Goal: Information Seeking & Learning: Learn about a topic

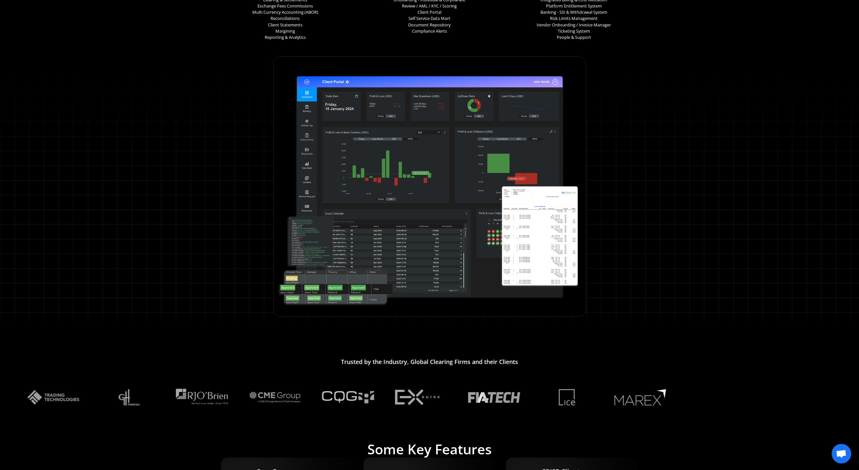
scroll to position [228, 0]
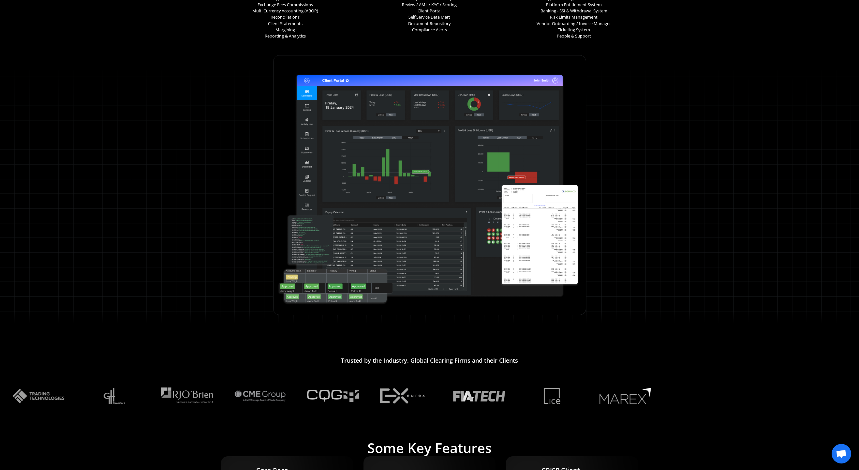
click at [360, 195] on img at bounding box center [430, 185] width 310 height 257
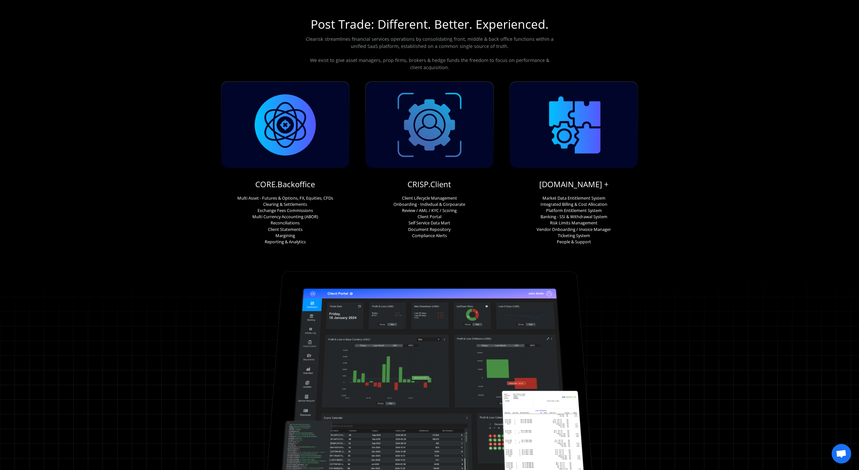
scroll to position [0, 0]
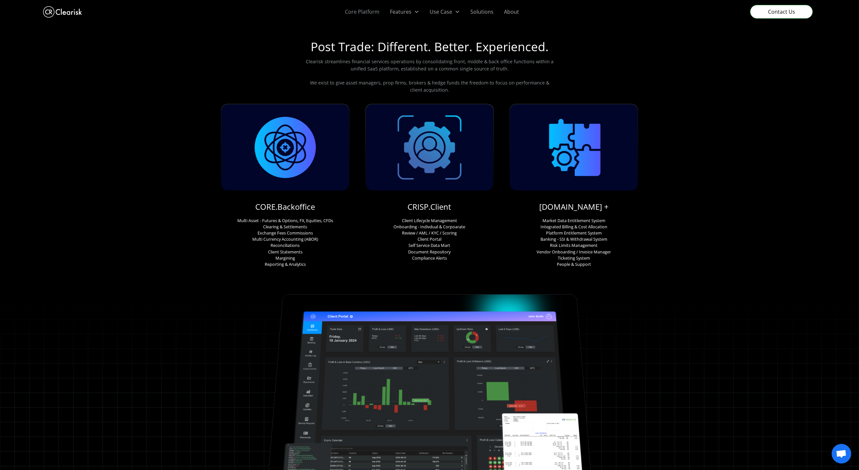
click at [362, 12] on link "Core Platform" at bounding box center [362, 11] width 45 height 23
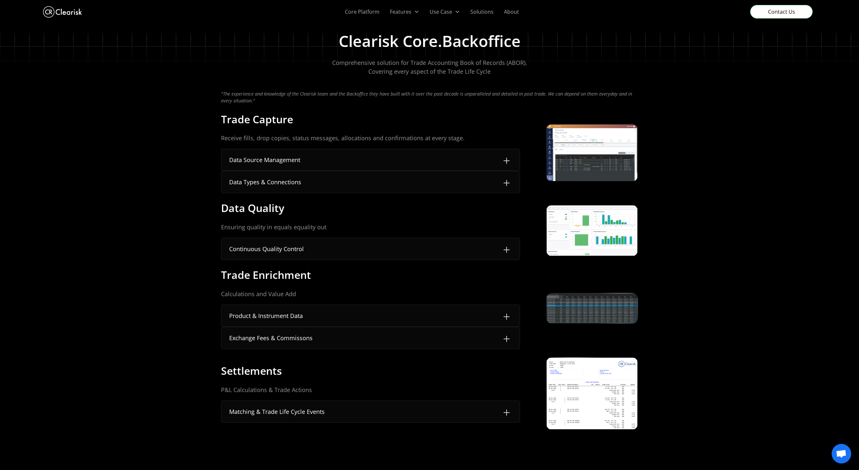
drag, startPoint x: 597, startPoint y: 152, endPoint x: 596, endPoint y: 155, distance: 3.3
click at [597, 152] on div at bounding box center [606, 151] width 52 height 52
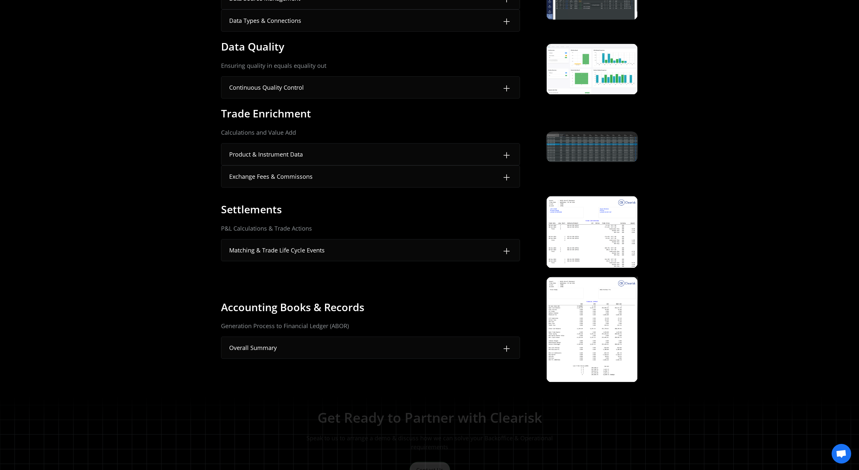
scroll to position [163, 0]
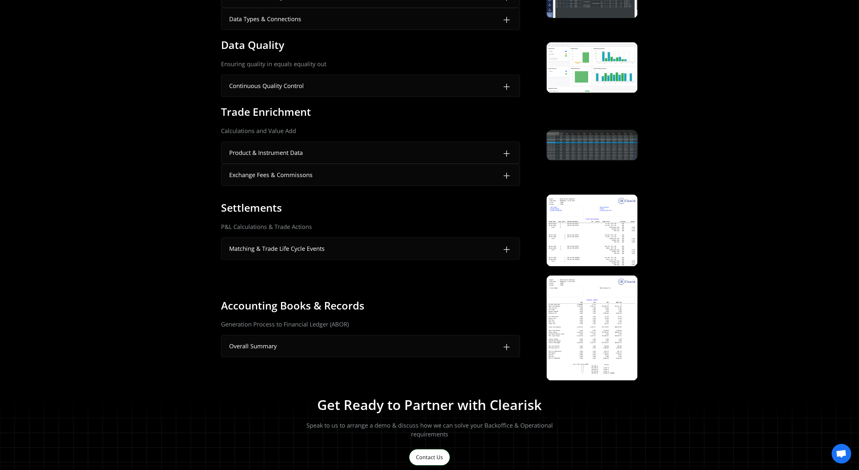
click at [583, 300] on div at bounding box center [606, 301] width 52 height 52
click at [583, 299] on div at bounding box center [606, 301] width 52 height 52
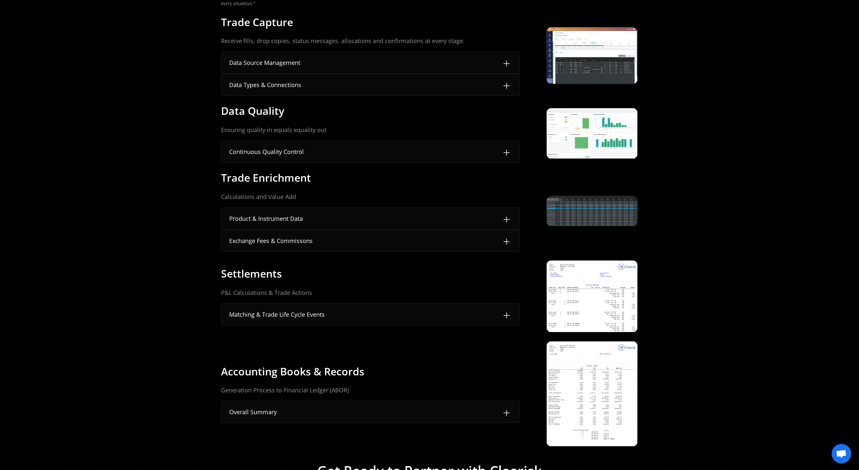
scroll to position [0, 0]
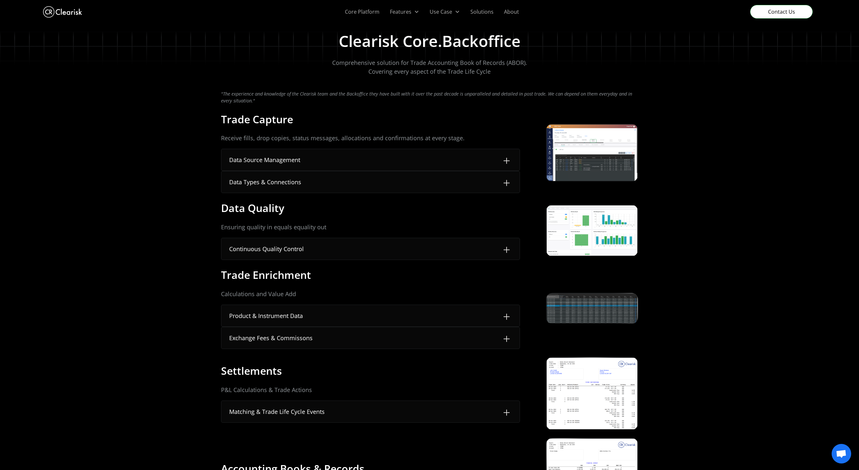
click at [504, 162] on img at bounding box center [506, 160] width 10 height 10
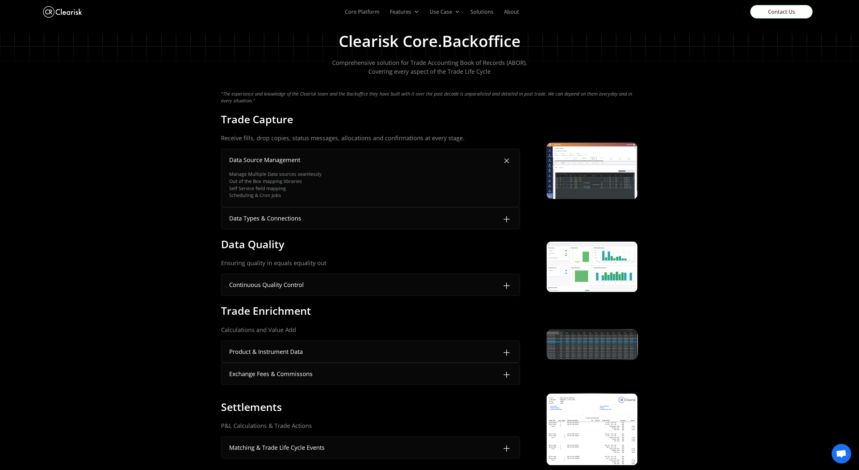
click at [582, 181] on div at bounding box center [606, 169] width 52 height 52
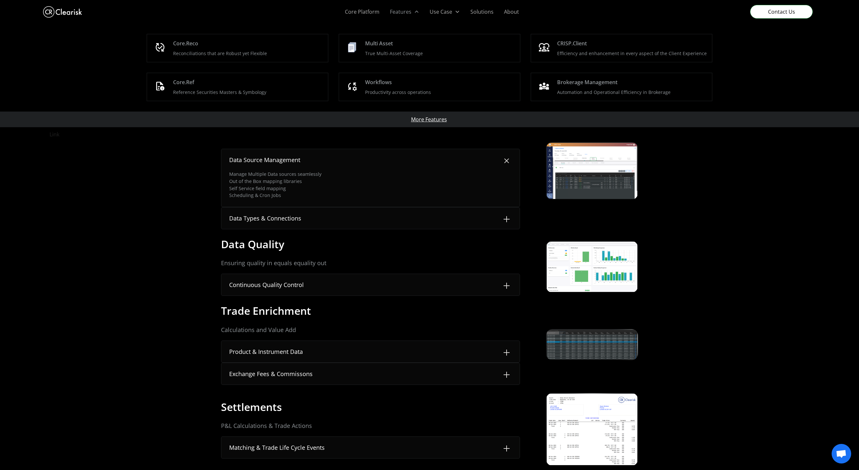
click at [399, 16] on div "Features" at bounding box center [405, 11] width 40 height 23
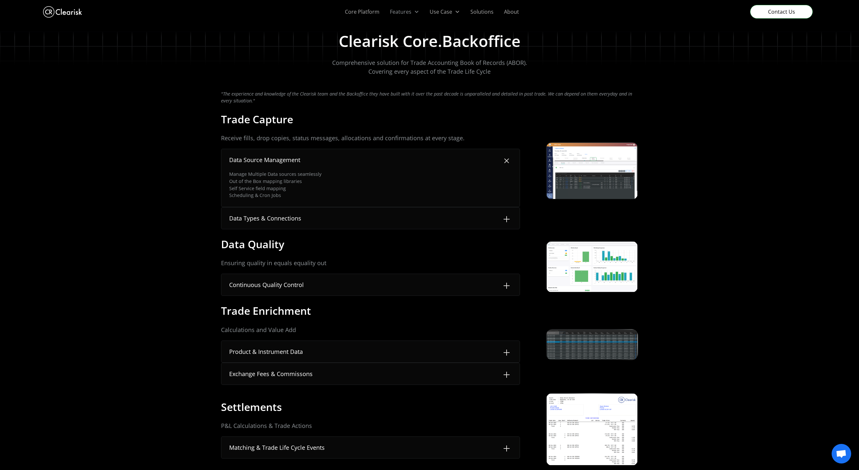
click at [399, 16] on div "Features" at bounding box center [405, 11] width 40 height 23
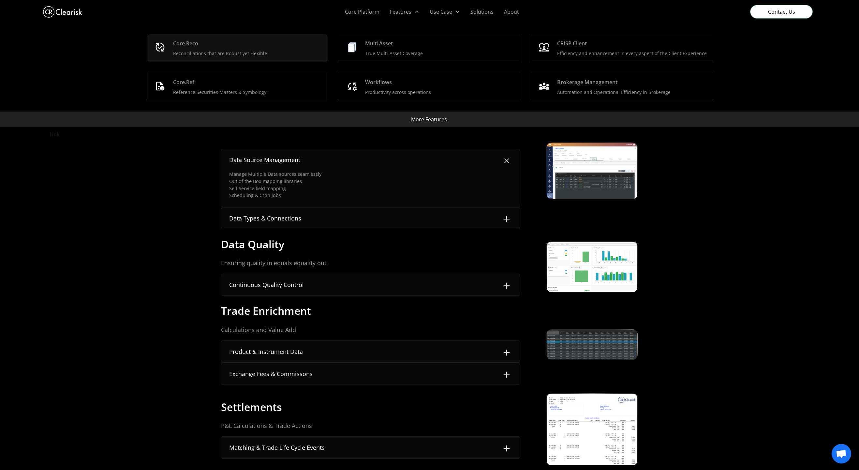
click at [198, 41] on div "Core.Reco" at bounding box center [185, 43] width 25 height 8
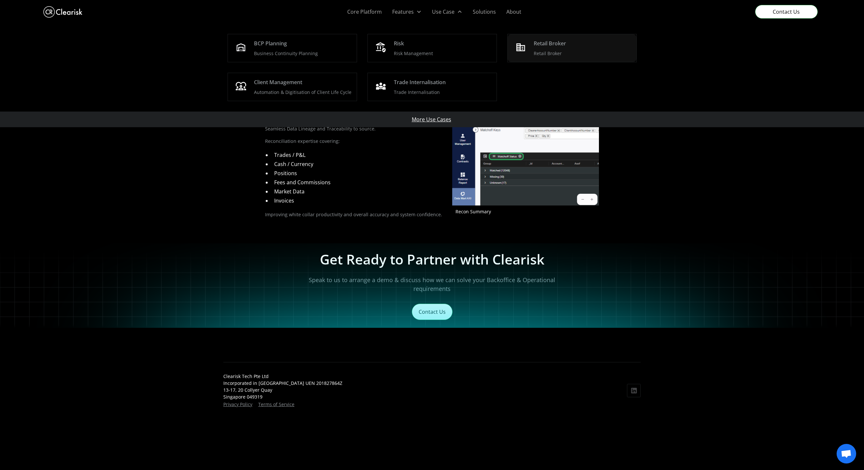
click at [542, 41] on div "Retail Broker" at bounding box center [550, 43] width 32 height 8
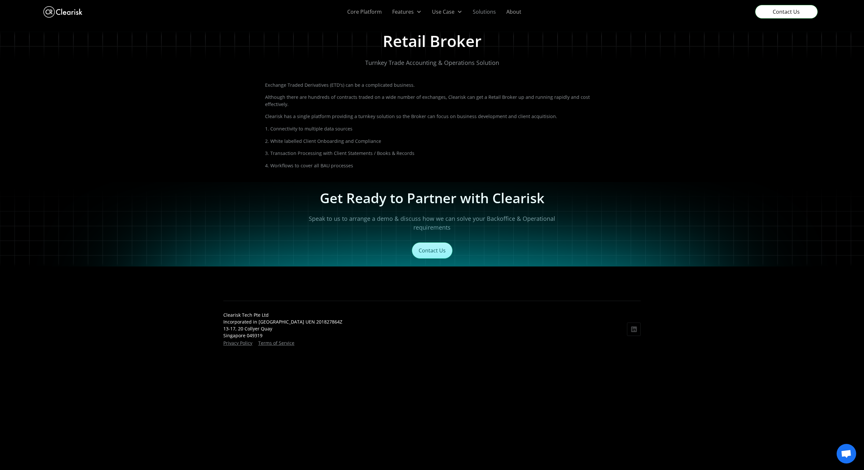
click at [483, 12] on link "Solutions" at bounding box center [484, 11] width 34 height 23
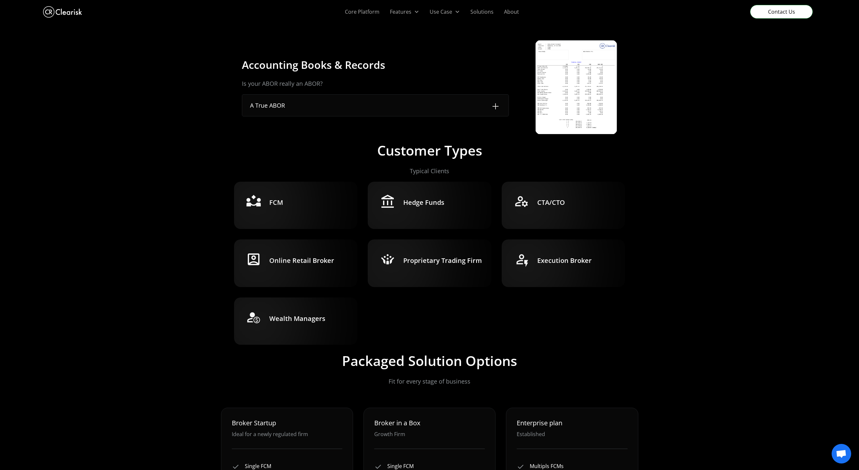
click at [557, 70] on img at bounding box center [576, 87] width 81 height 94
click at [315, 260] on h3 "Online Retail Broker" at bounding box center [301, 260] width 65 height 9
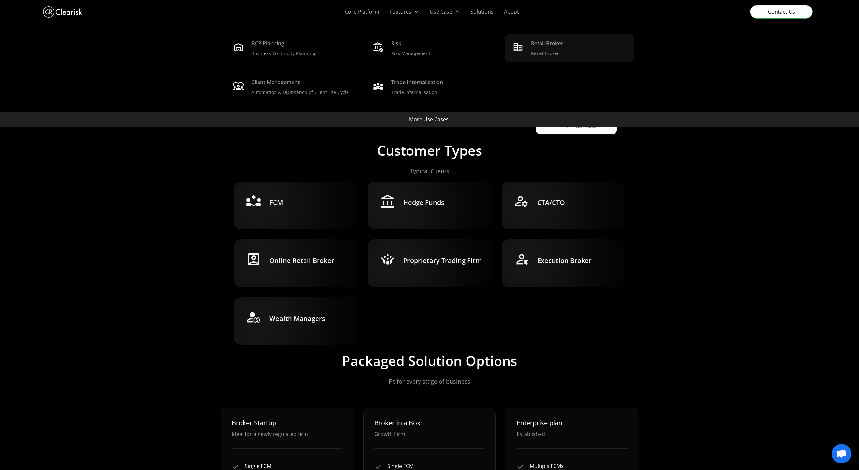
click at [548, 44] on div "Retail Broker" at bounding box center [547, 43] width 32 height 8
